Goal: Contribute content: Add original content to the website for others to see

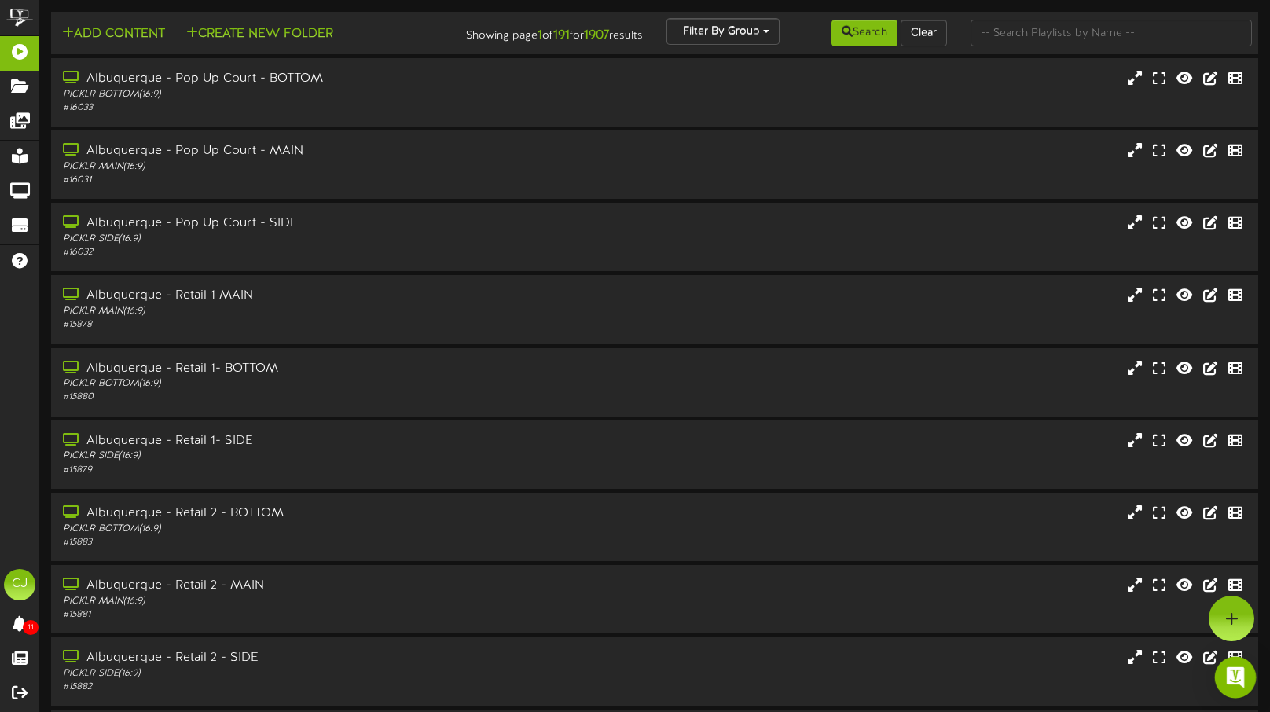
click at [1239, 672] on img "Open Intercom Messenger" at bounding box center [1235, 677] width 20 height 20
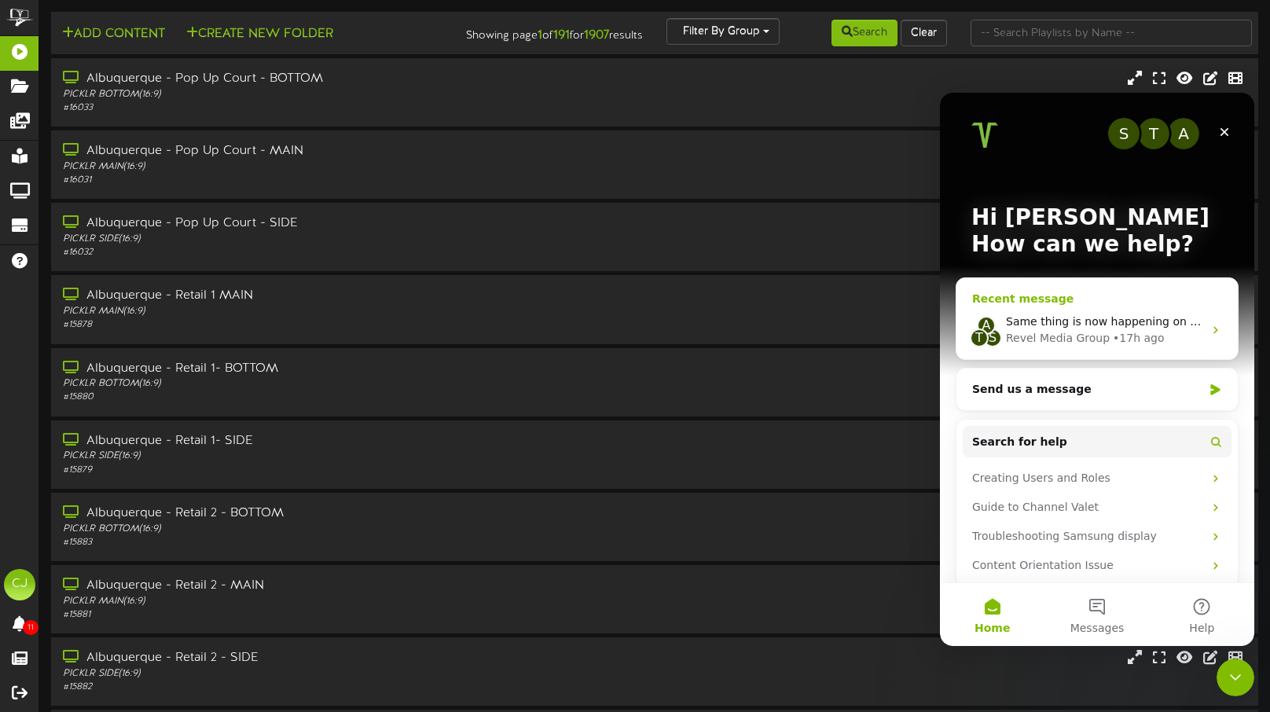
click at [1214, 325] on icon "Intercom messenger" at bounding box center [1215, 330] width 13 height 13
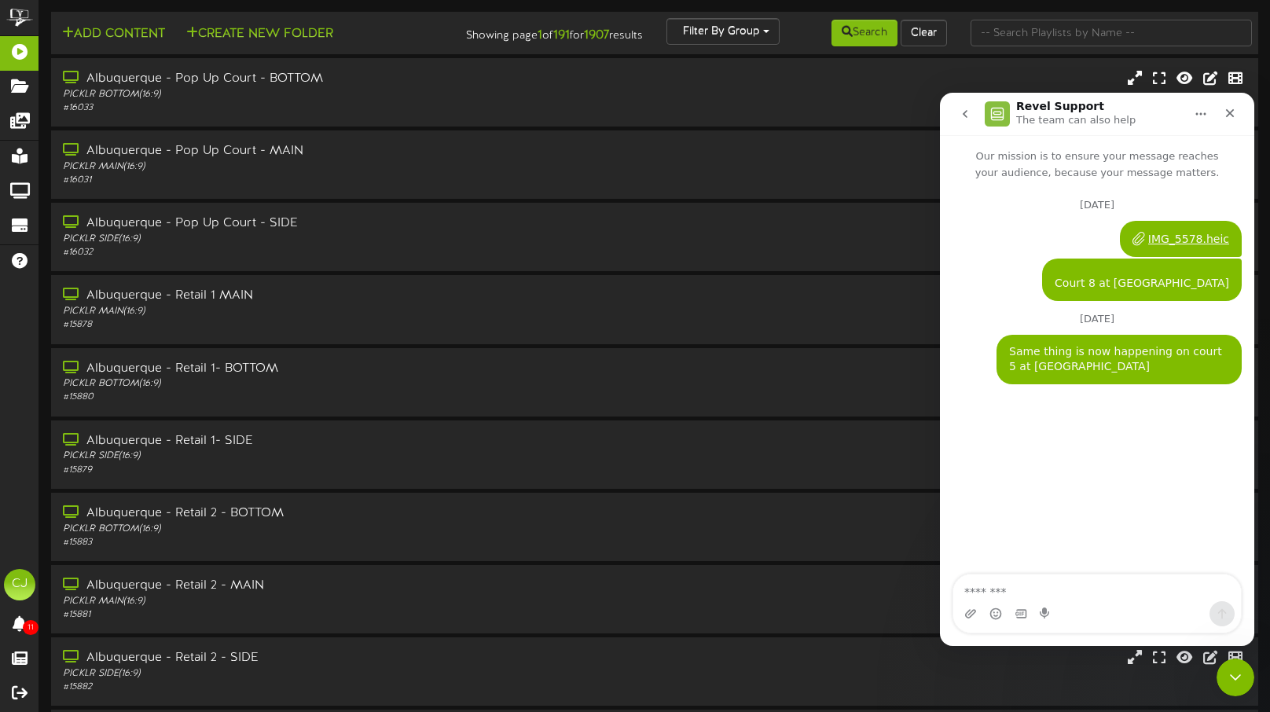
click at [960, 112] on icon "go back" at bounding box center [965, 114] width 13 height 13
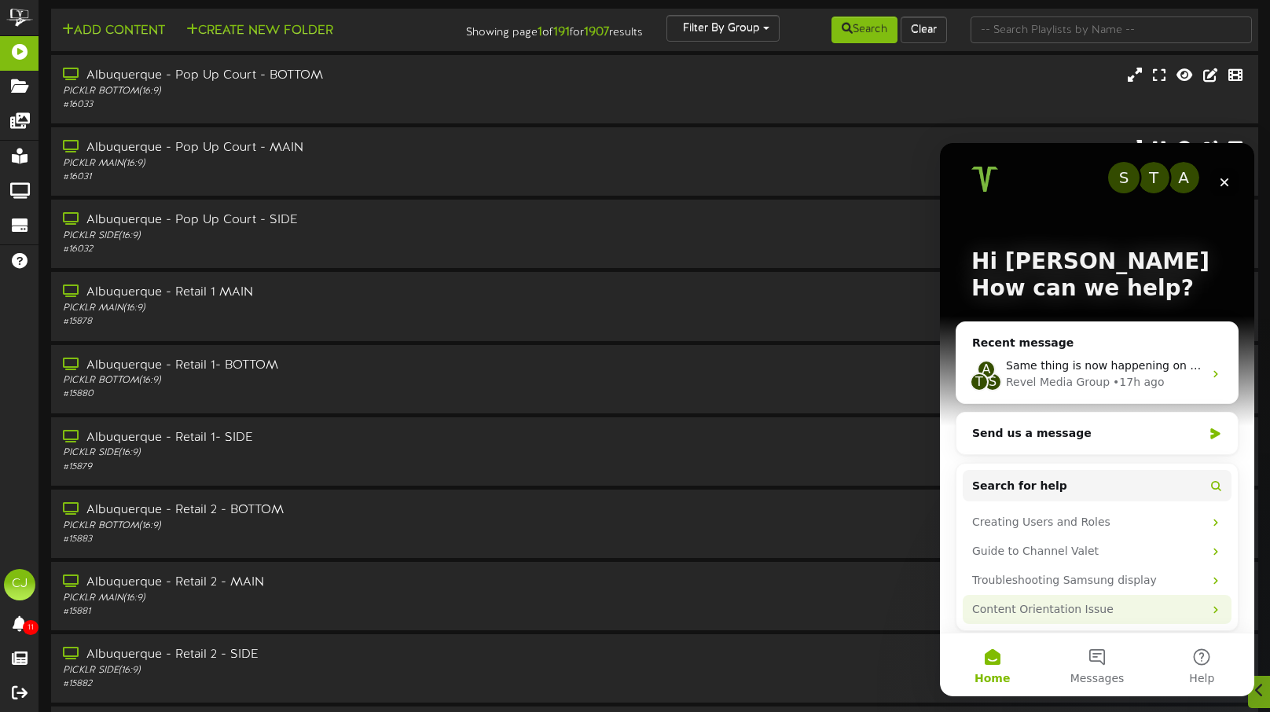
scroll to position [7, 0]
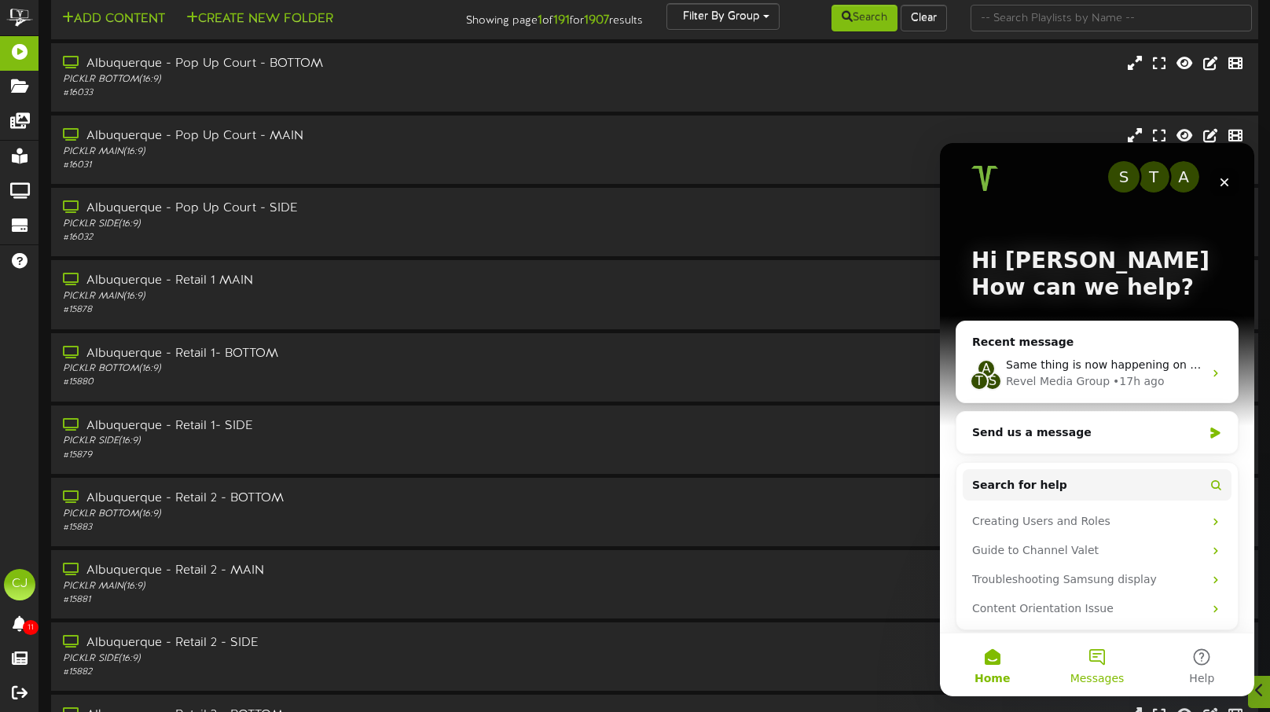
drag, startPoint x: 1106, startPoint y: 654, endPoint x: 2046, endPoint y: 796, distance: 950.6
click at [1106, 696] on html "S T A Hi Christine 👋 How can we help? Recent message A T S Same thing is now ha…" at bounding box center [1097, 419] width 314 height 553
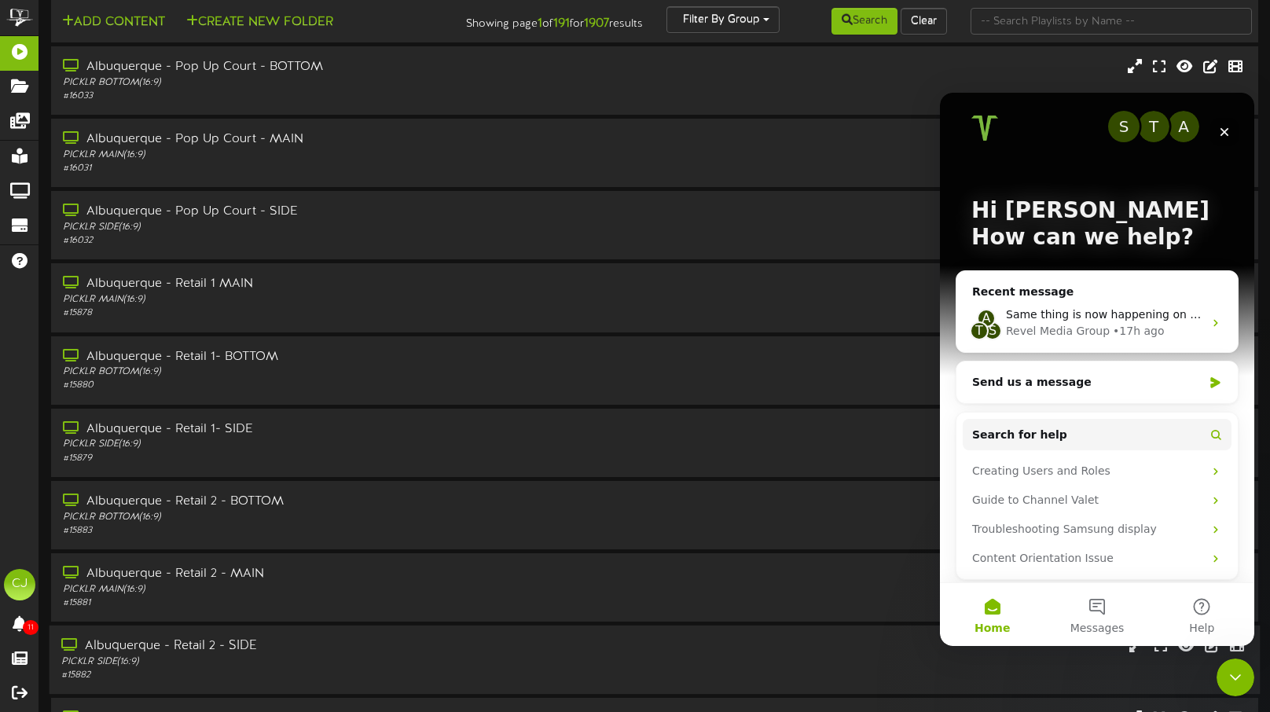
scroll to position [0, 0]
click at [1091, 606] on button "Messages" at bounding box center [1096, 614] width 105 height 63
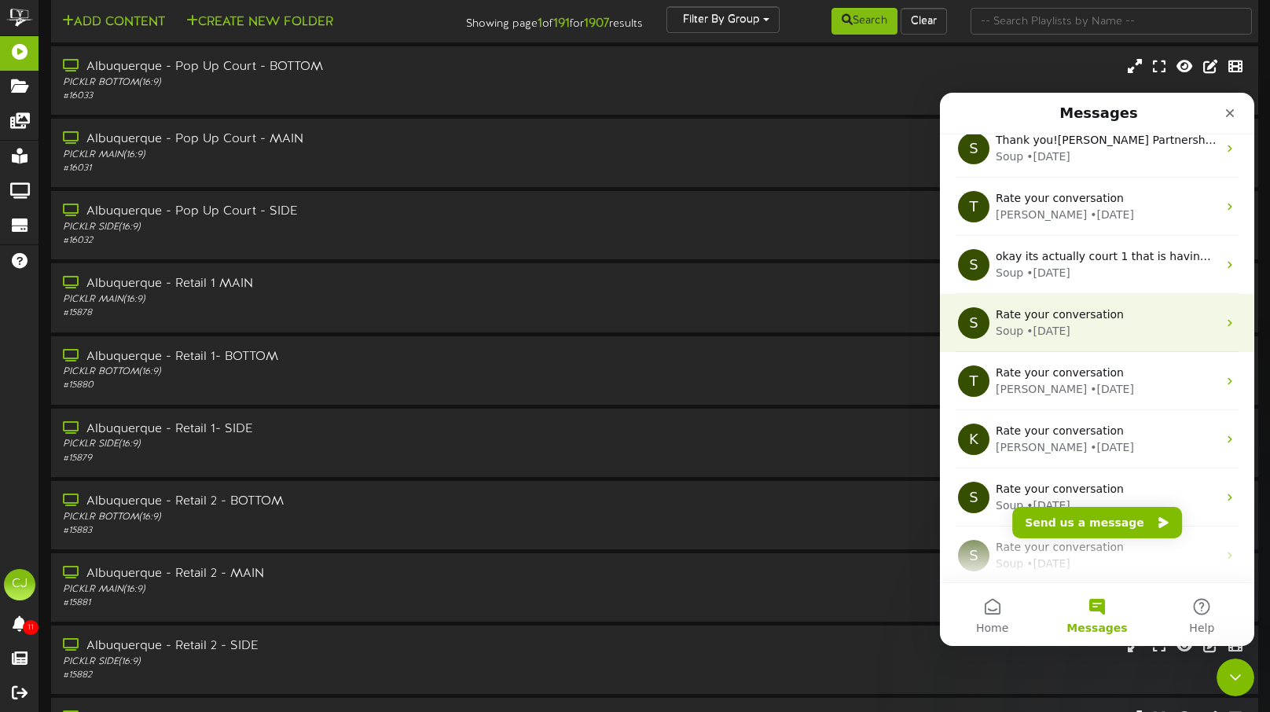
scroll to position [196, 0]
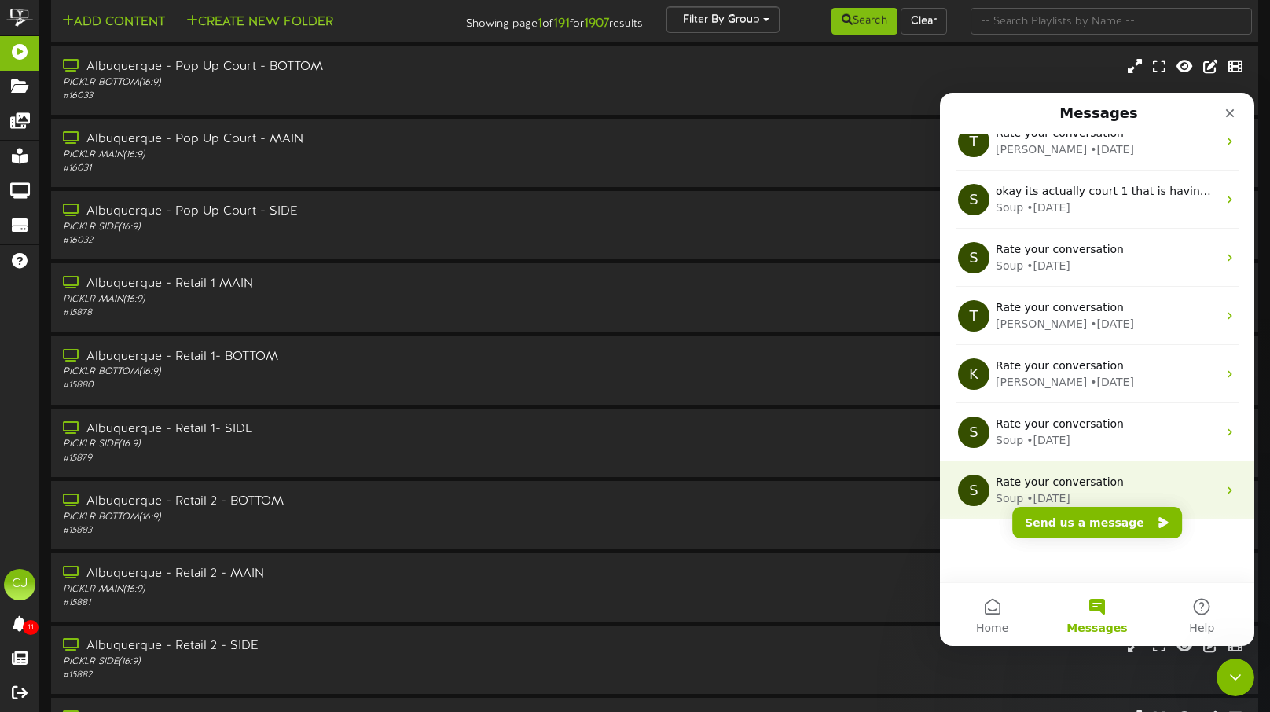
click at [1130, 479] on div "Rate your conversation" at bounding box center [1107, 482] width 222 height 17
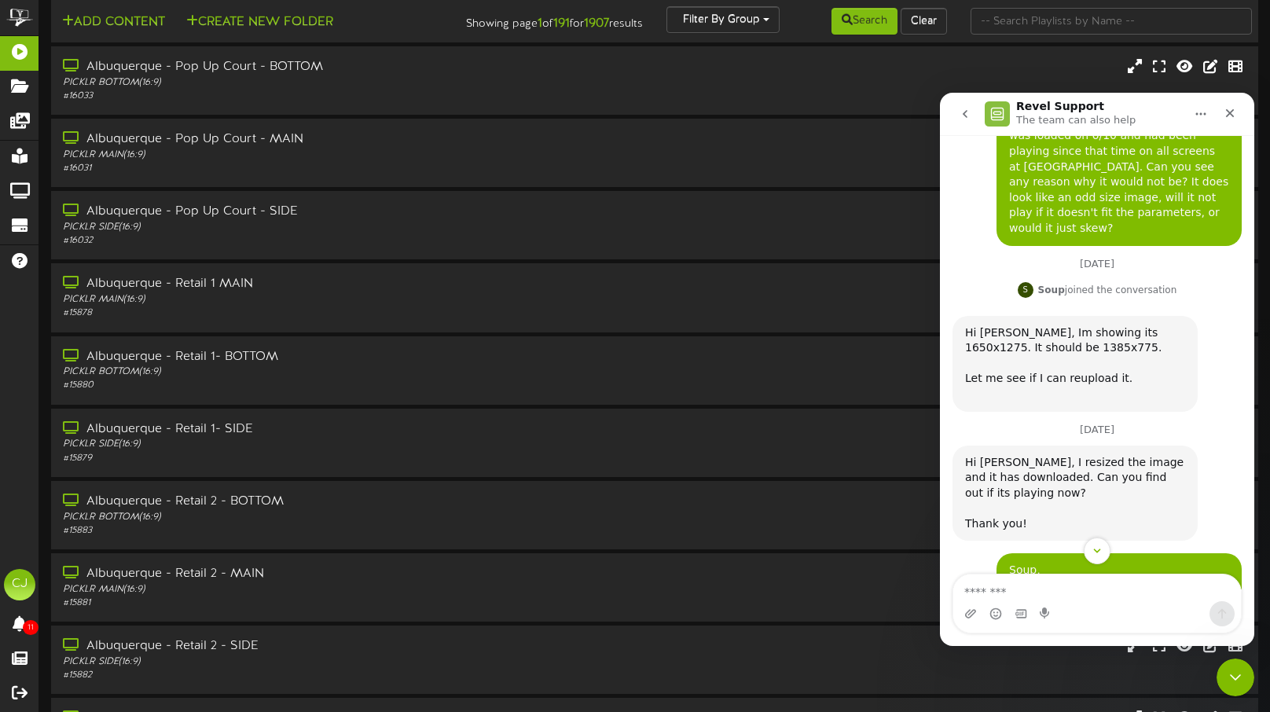
scroll to position [0, 0]
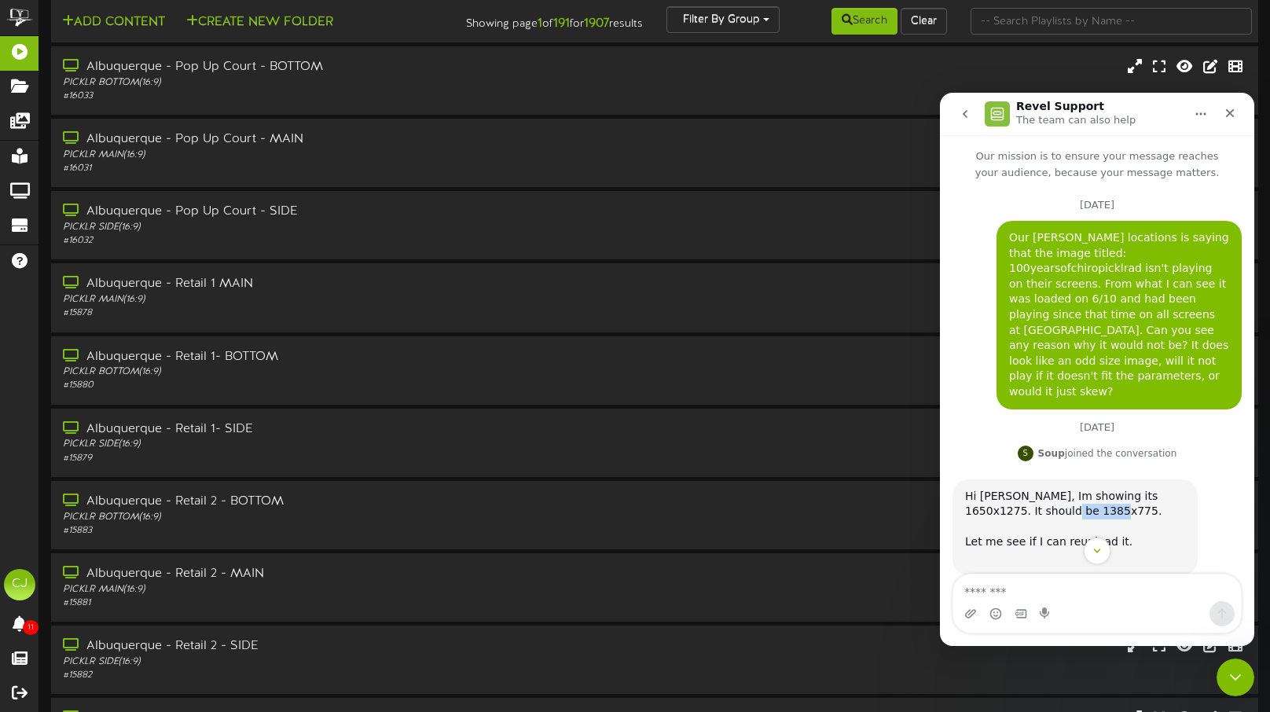
drag, startPoint x: 1019, startPoint y: 483, endPoint x: 1095, endPoint y: 503, distance: 78.2
click at [1070, 489] on div "Hi Christine, Im showing its 1650x1275. It should be 1385x775. Let me see if I …" at bounding box center [1075, 527] width 220 height 77
copy div "1385x775."
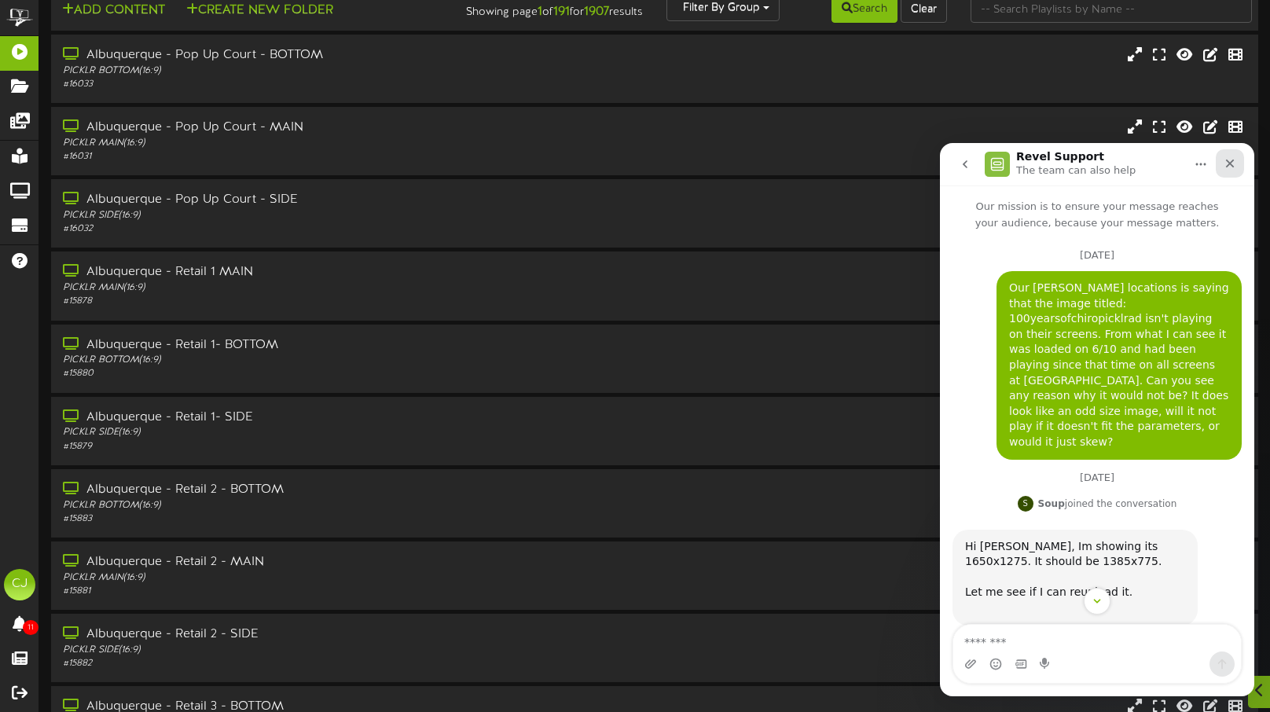
click at [1230, 163] on icon "Close" at bounding box center [1230, 164] width 9 height 9
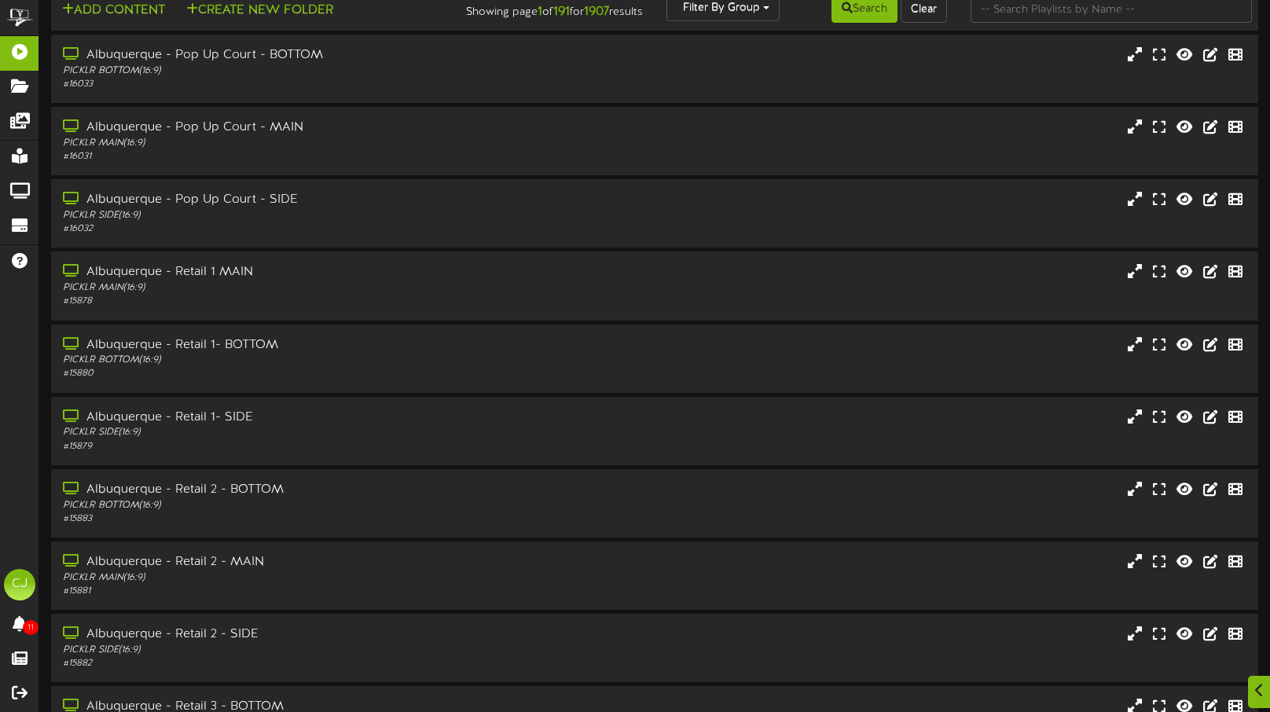
scroll to position [905, 0]
click at [1026, 15] on input "text" at bounding box center [1111, 9] width 281 height 27
type input "danvers"
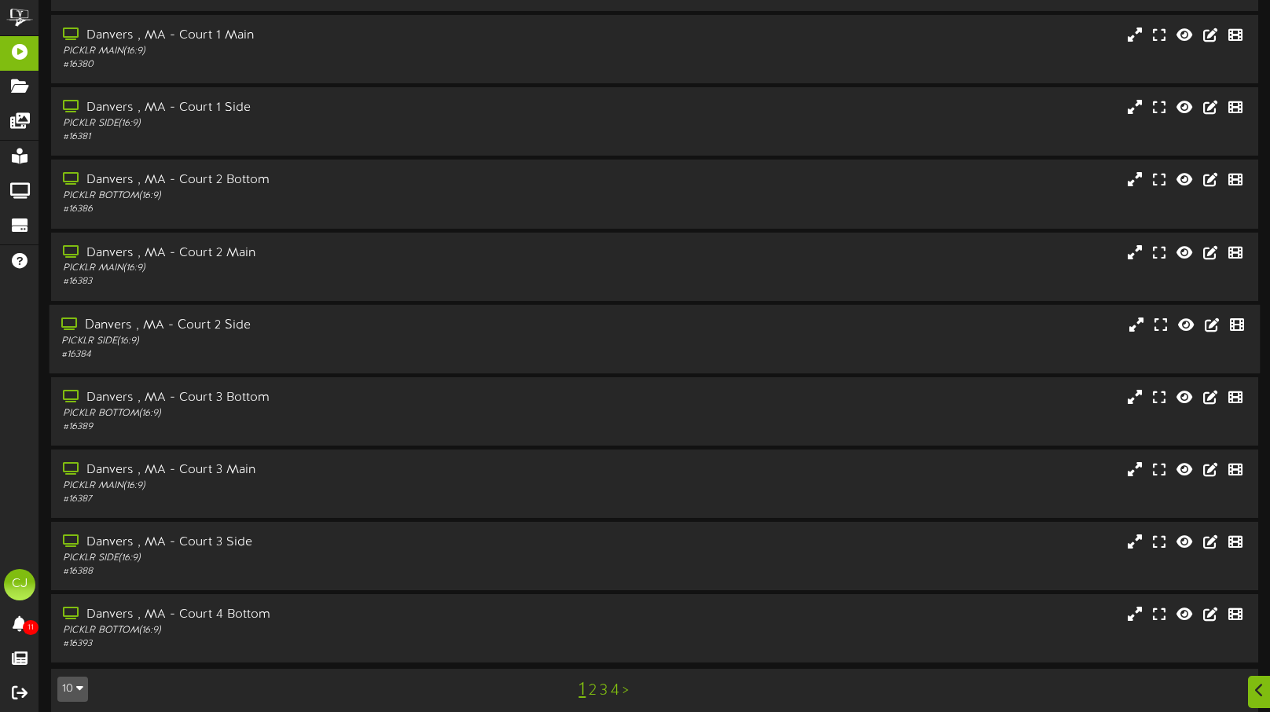
scroll to position [131, 0]
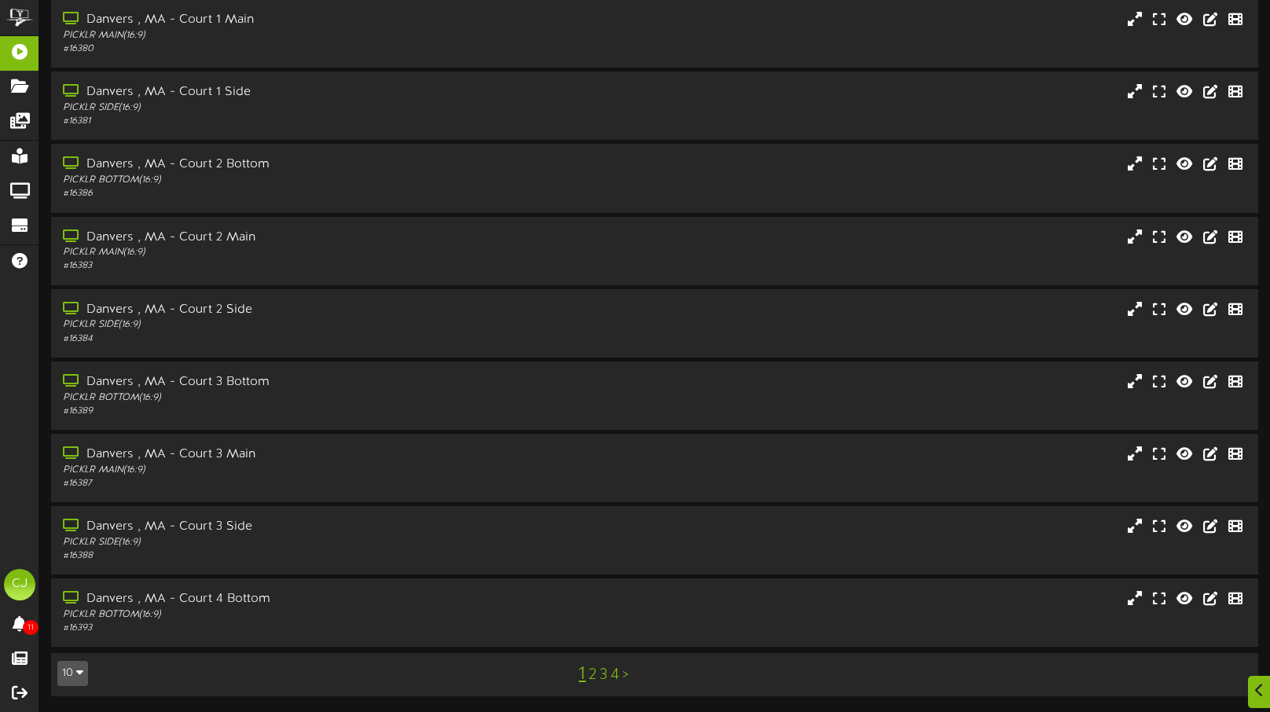
click at [591, 673] on link "2" at bounding box center [593, 674] width 8 height 17
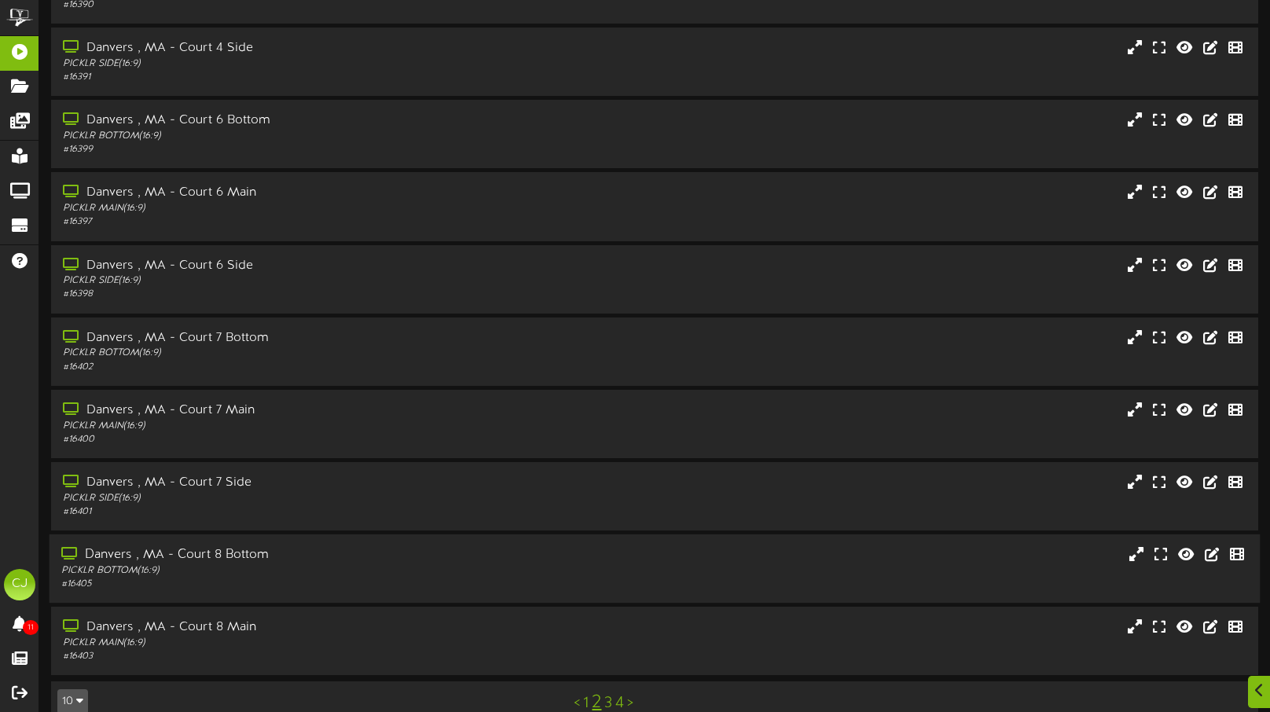
scroll to position [131, 0]
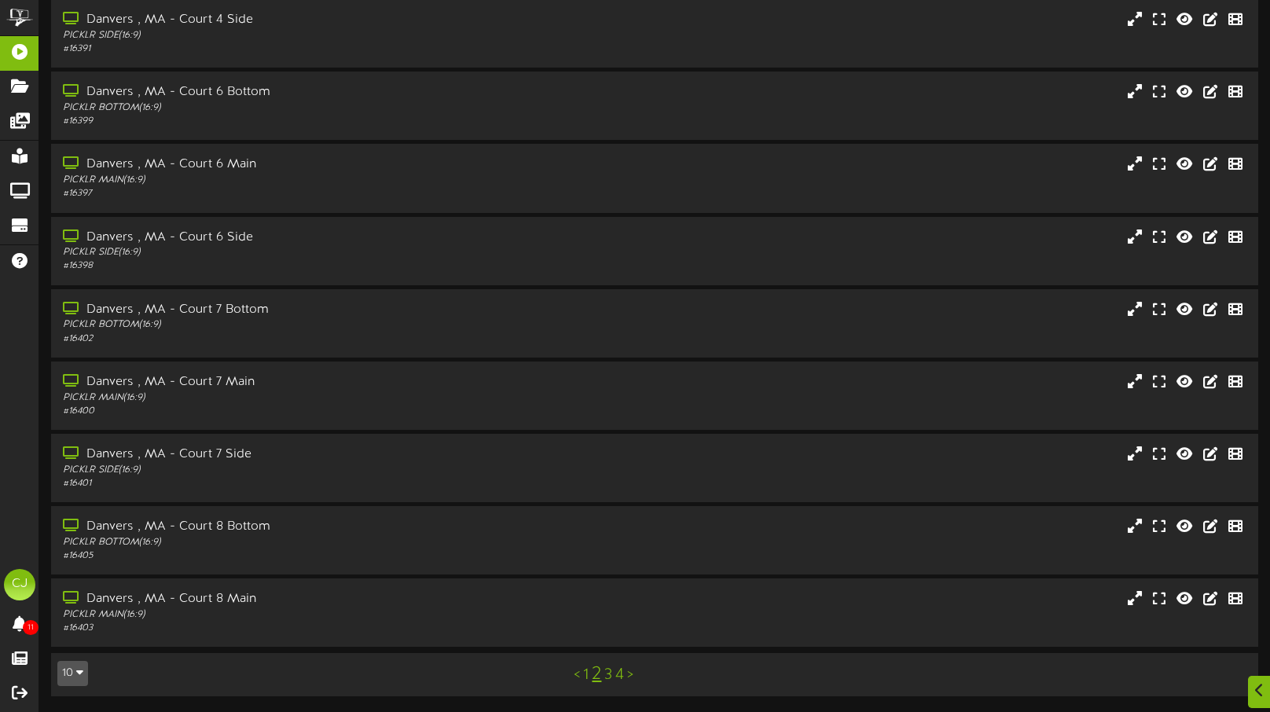
click at [611, 675] on link "3" at bounding box center [608, 674] width 8 height 17
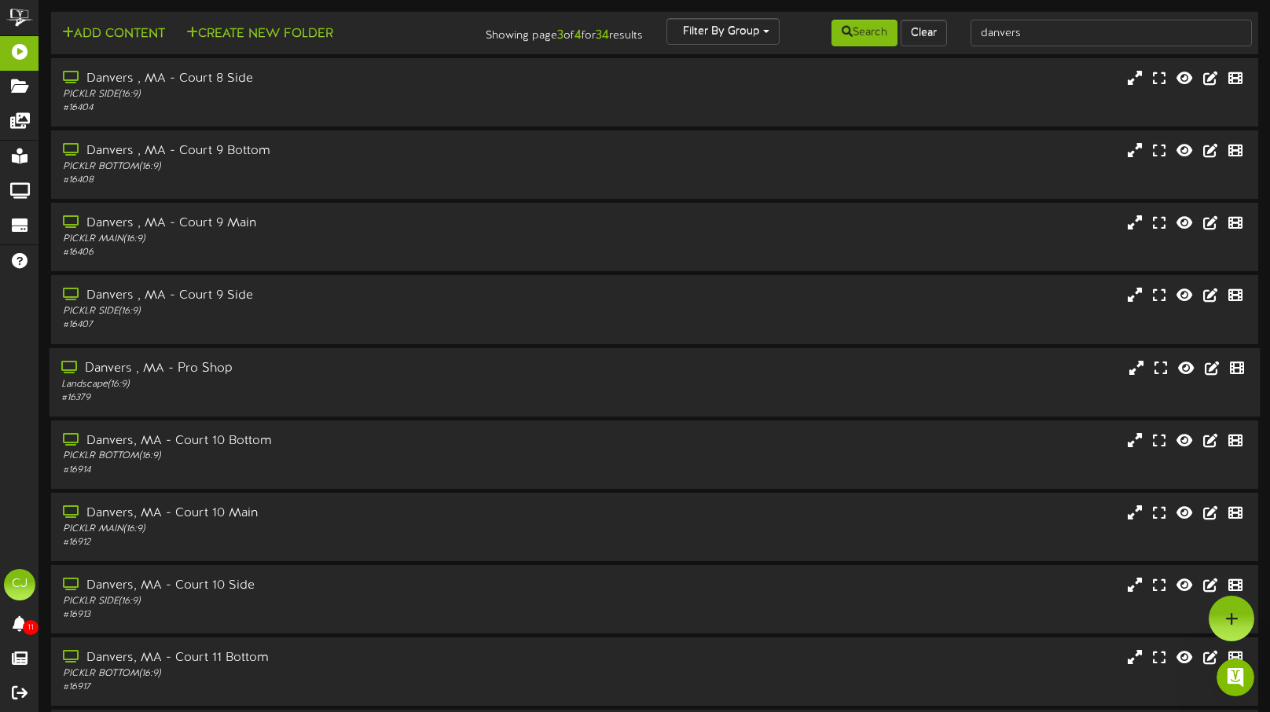
click at [306, 370] on div "Danvers , MA - Pro Shop" at bounding box center [301, 368] width 481 height 18
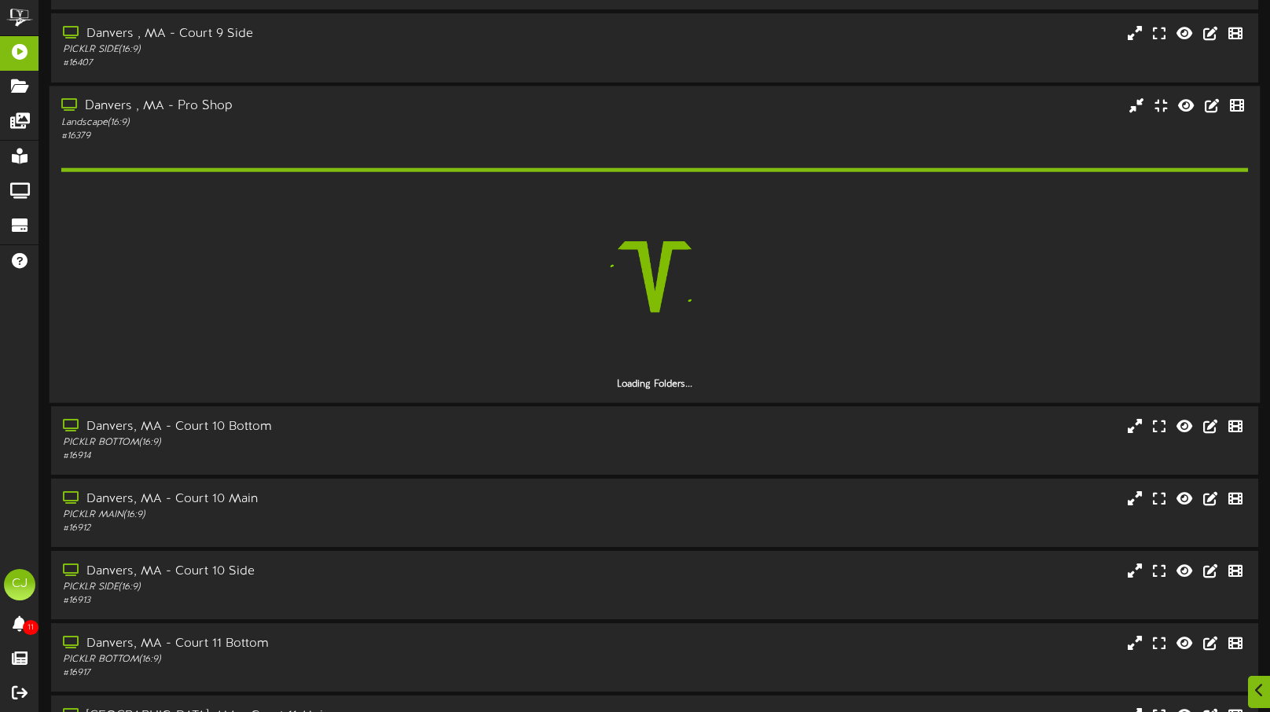
scroll to position [262, 0]
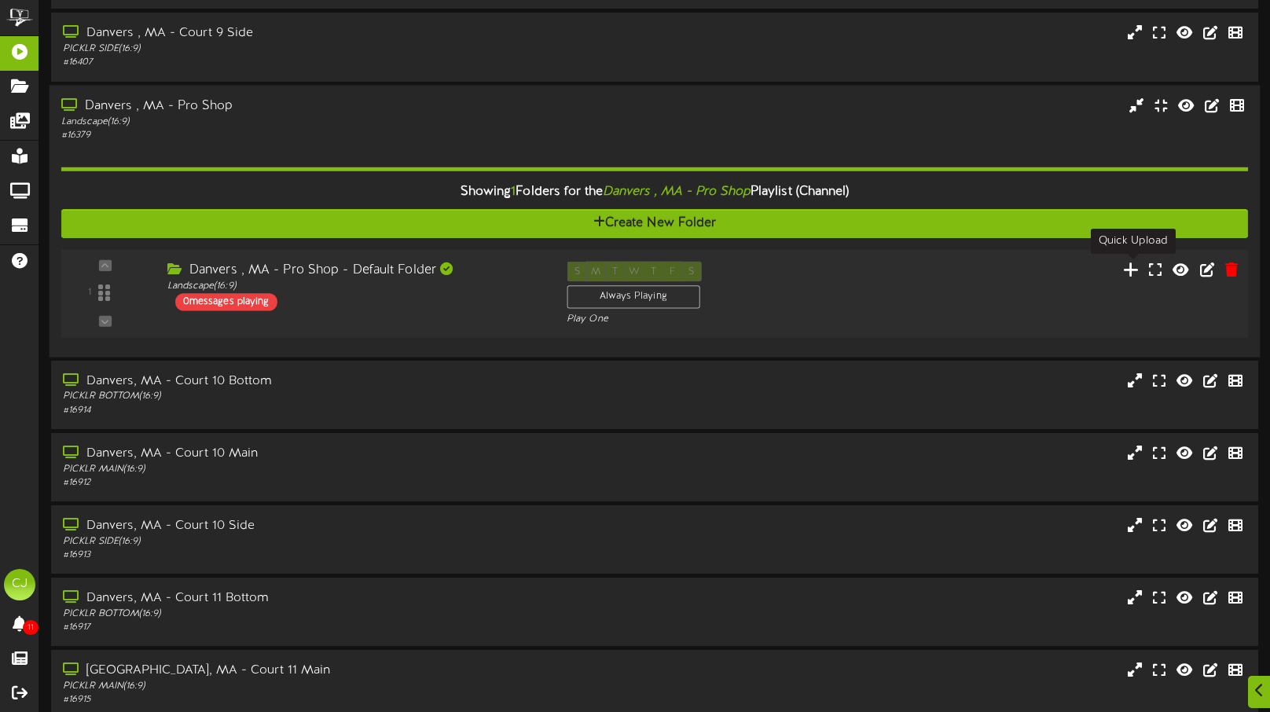
click at [1132, 262] on icon at bounding box center [1131, 268] width 17 height 17
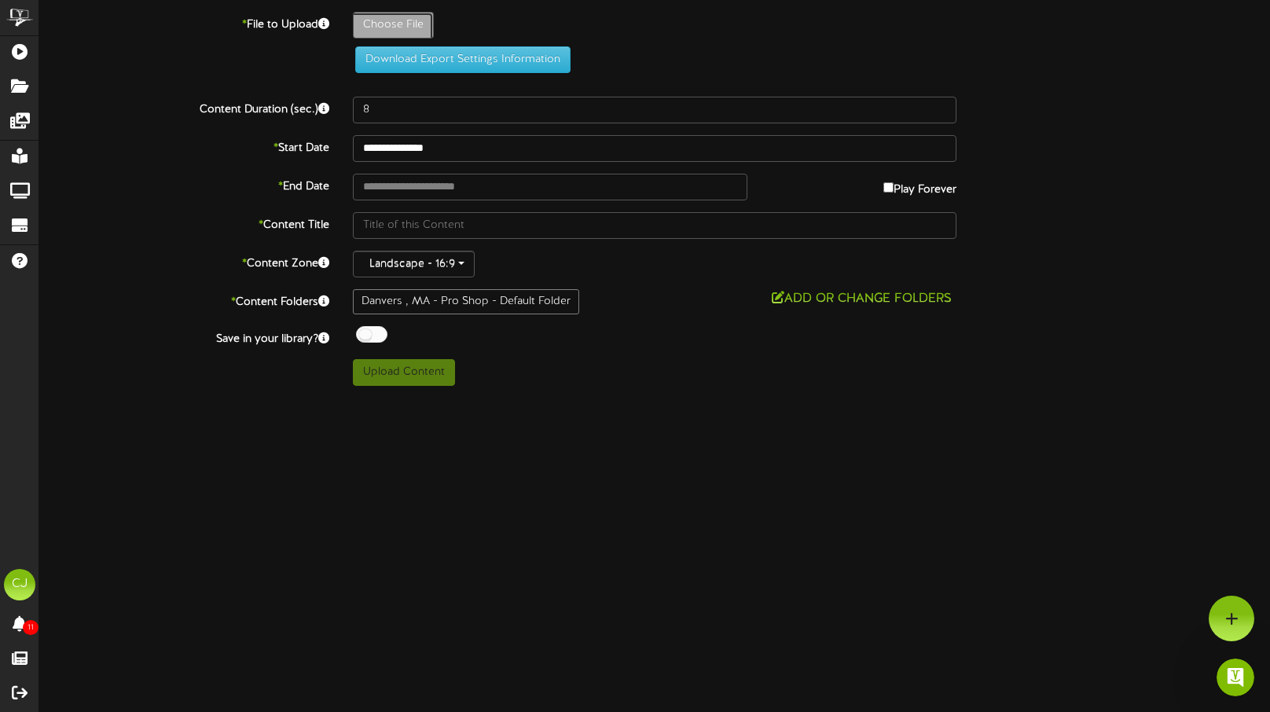
type input "**********"
type input "ComparisonSheet-RevelTV59"
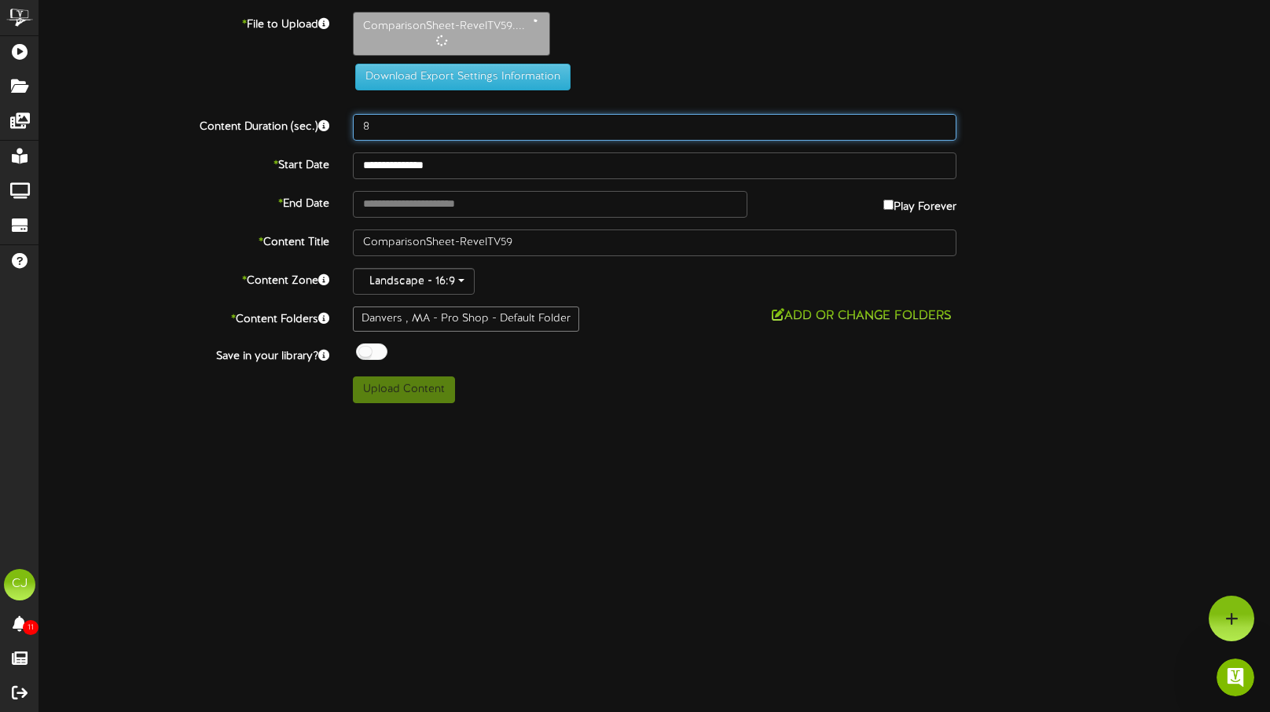
click at [404, 132] on input "8" at bounding box center [655, 127] width 604 height 27
type input "15"
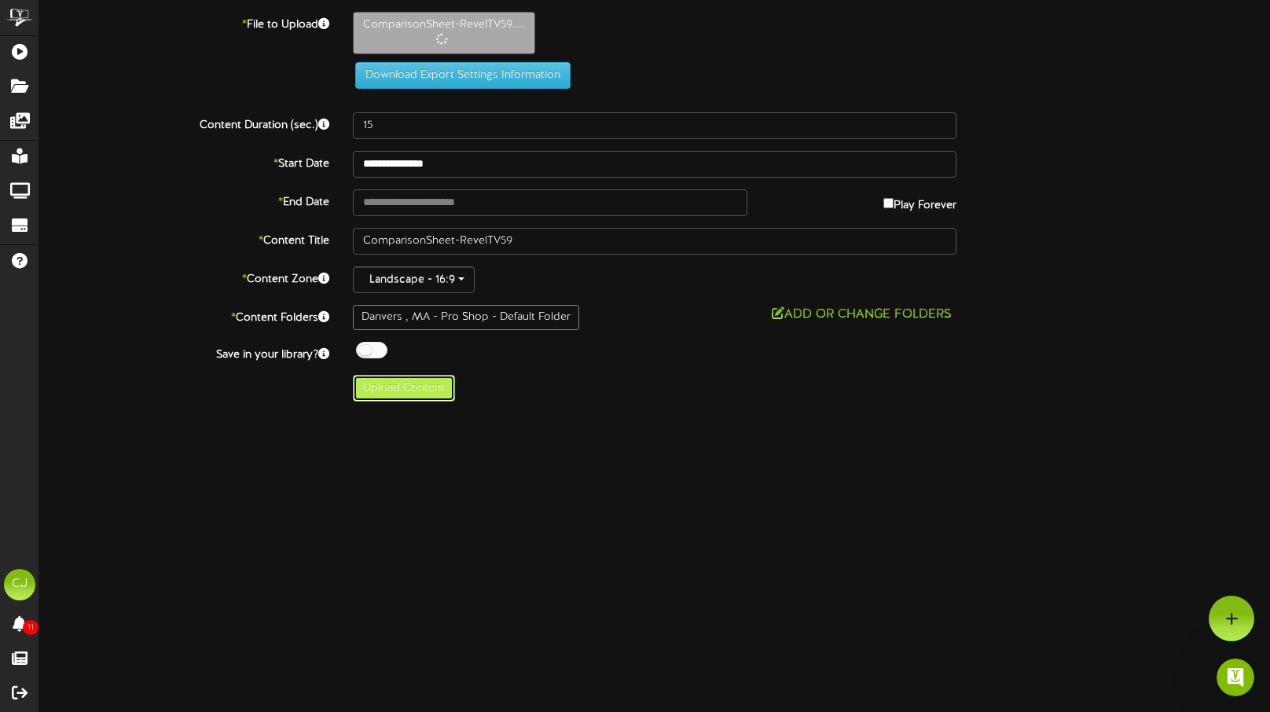
click at [406, 393] on button "Upload Content" at bounding box center [404, 388] width 102 height 27
type input "**********"
